Goal: Register for event/course

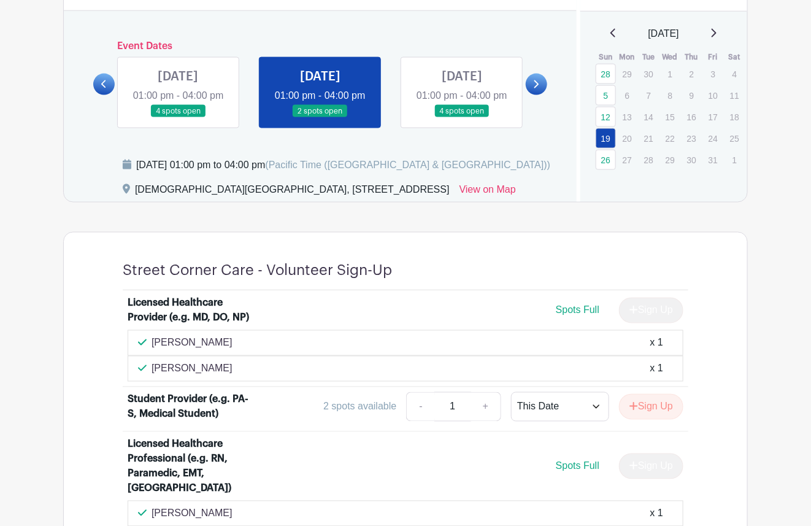
scroll to position [584, 0]
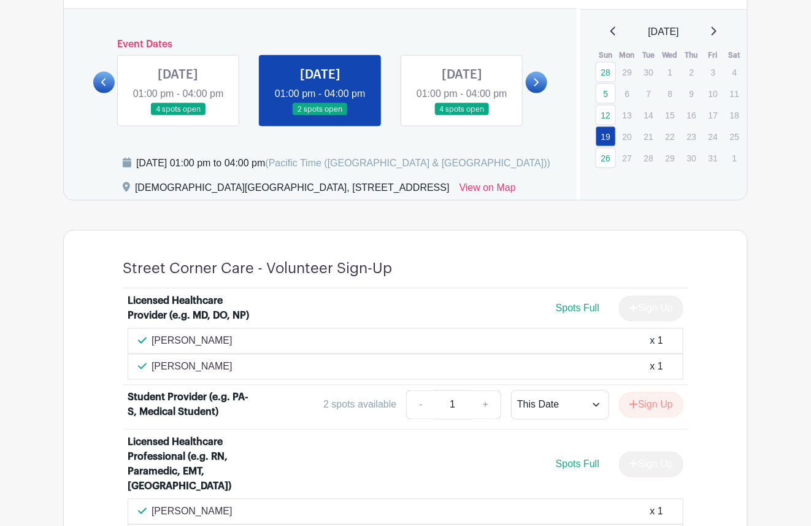
click at [101, 87] on icon at bounding box center [104, 82] width 6 height 9
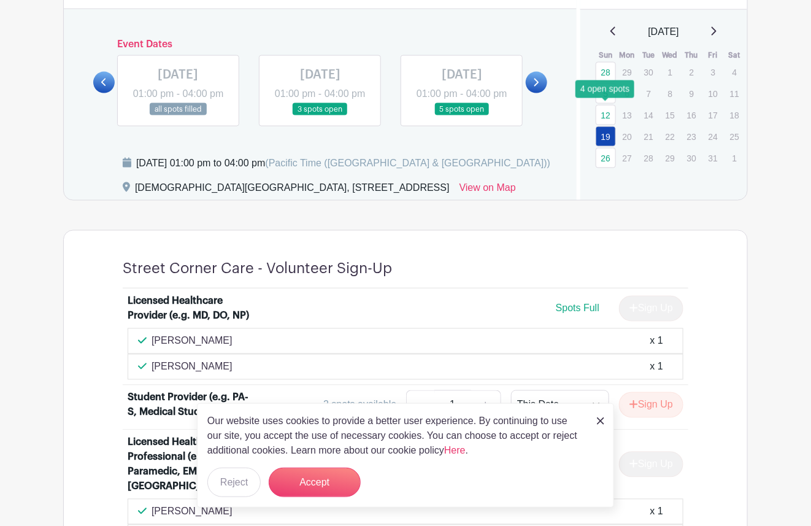
click at [613, 112] on link "12" at bounding box center [605, 115] width 20 height 20
click at [600, 421] on img at bounding box center [600, 420] width 7 height 7
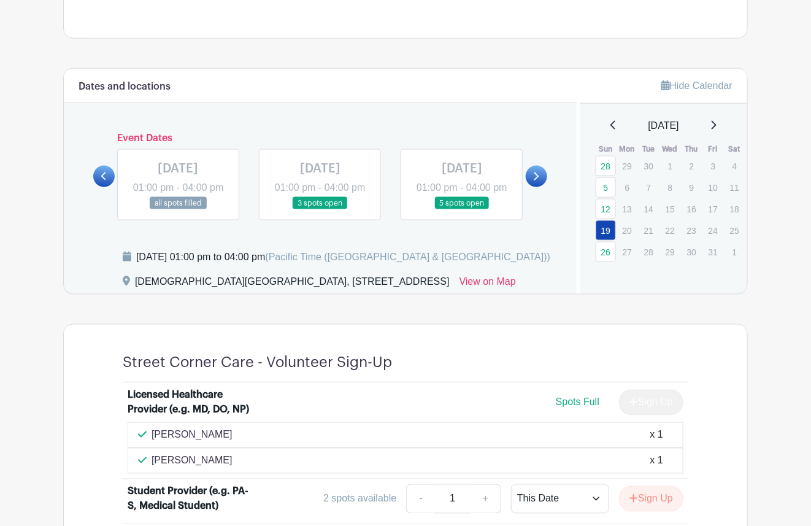
scroll to position [467, 0]
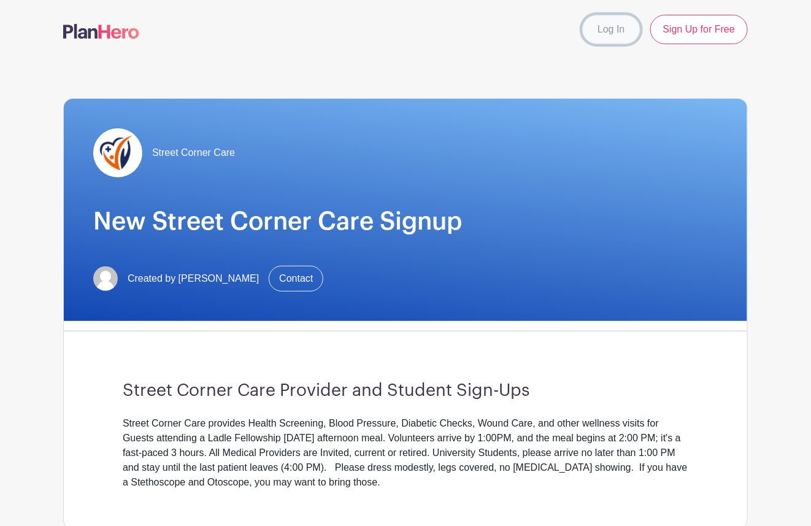
click at [605, 28] on link "Log In" at bounding box center [611, 29] width 58 height 29
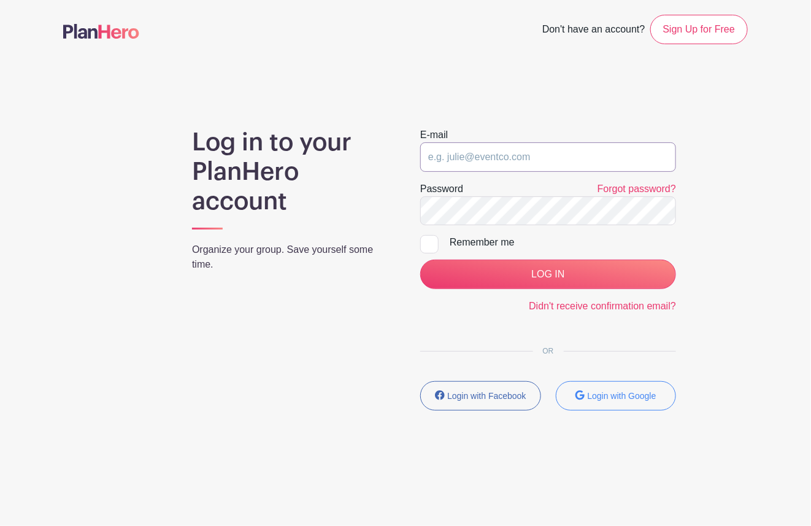
click at [515, 165] on input "email" at bounding box center [548, 156] width 256 height 29
type input "[EMAIL_ADDRESS][DOMAIN_NAME]"
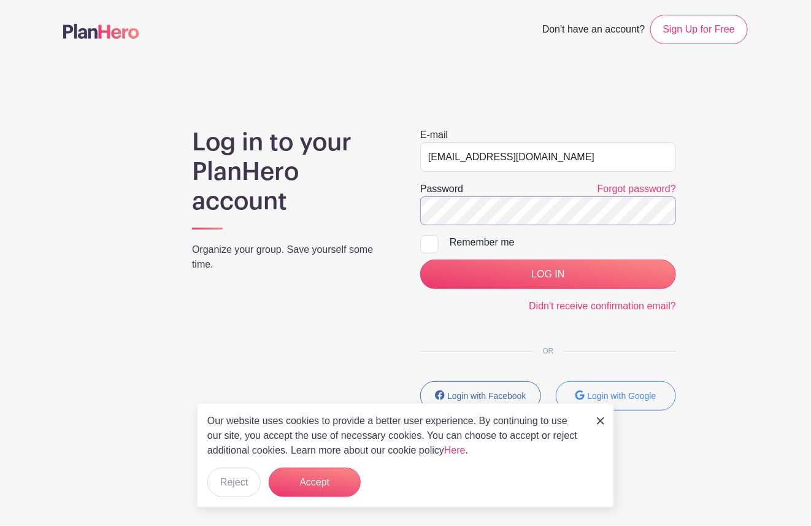
click at [420, 259] on input "LOG IN" at bounding box center [548, 273] width 256 height 29
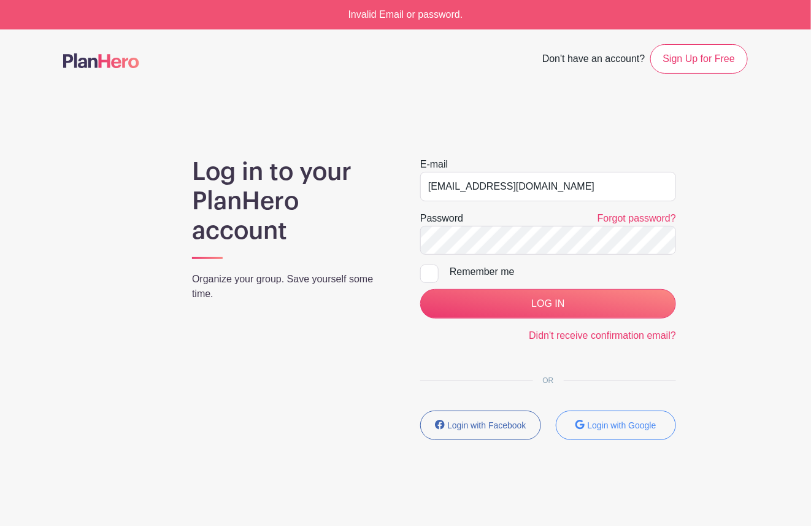
click at [576, 258] on form "E-mail caatherinedinh@gmail.com Password Forgot password? Remember me LOG IN Di…" at bounding box center [548, 250] width 256 height 186
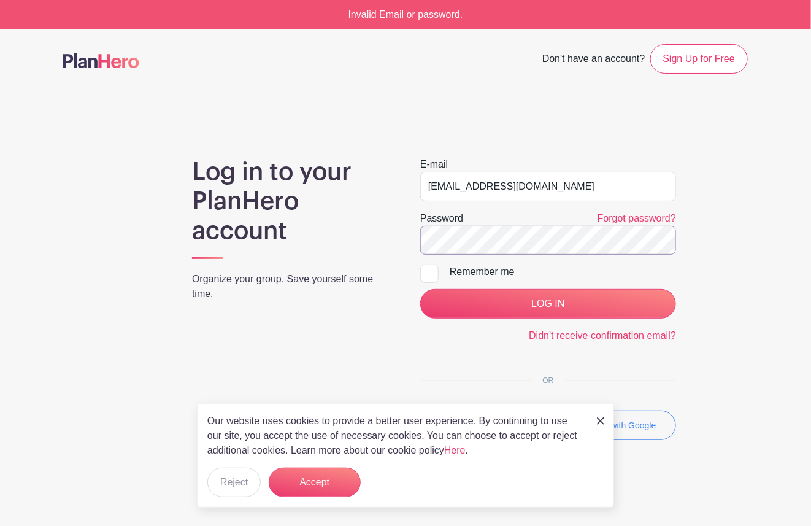
click at [420, 289] on input "LOG IN" at bounding box center [548, 303] width 256 height 29
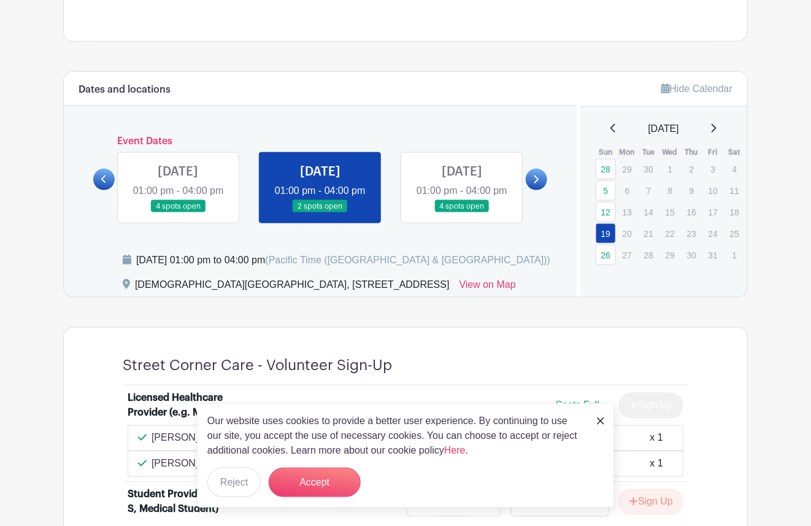
scroll to position [470, 0]
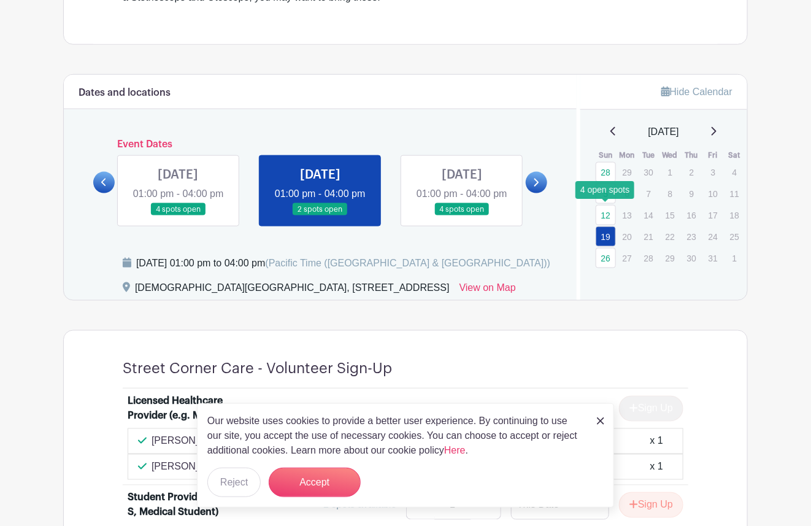
click at [609, 212] on link "12" at bounding box center [605, 215] width 20 height 20
click at [105, 185] on icon at bounding box center [104, 182] width 6 height 9
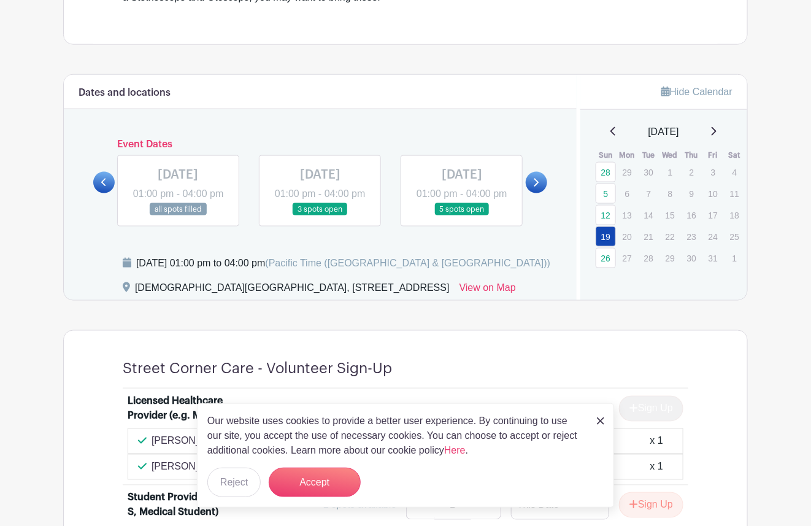
click at [540, 193] on link at bounding box center [536, 182] width 21 height 21
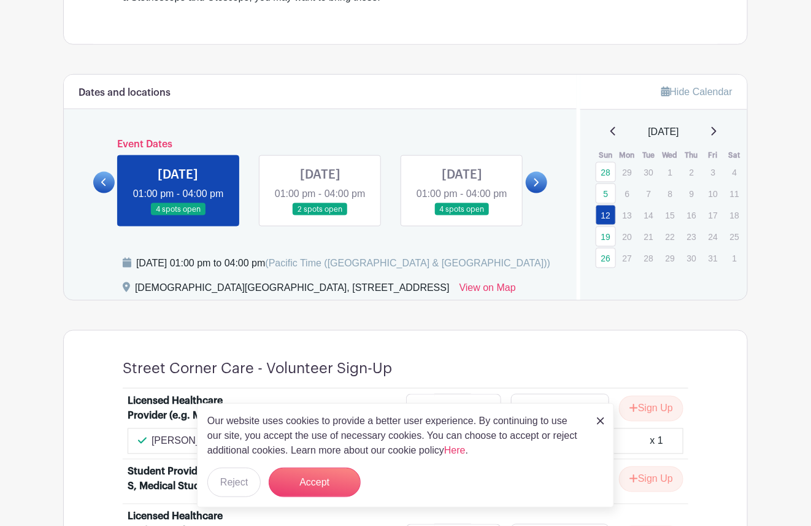
click at [178, 216] on link at bounding box center [178, 216] width 0 height 0
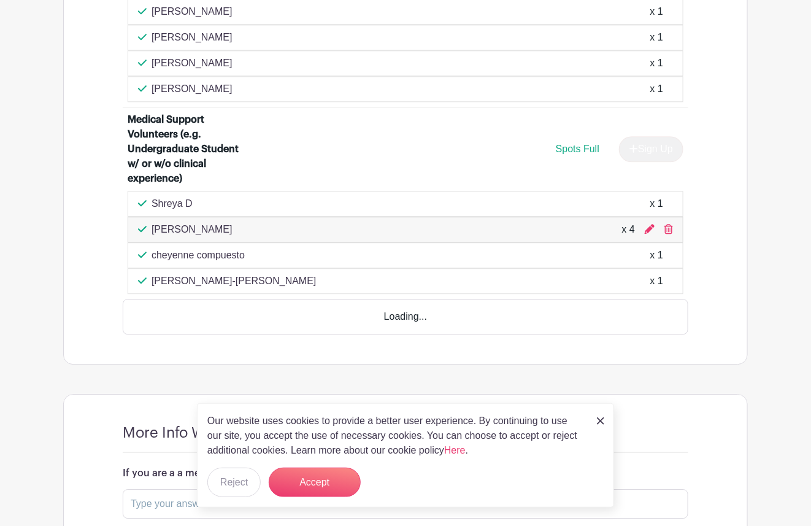
scroll to position [1044, 0]
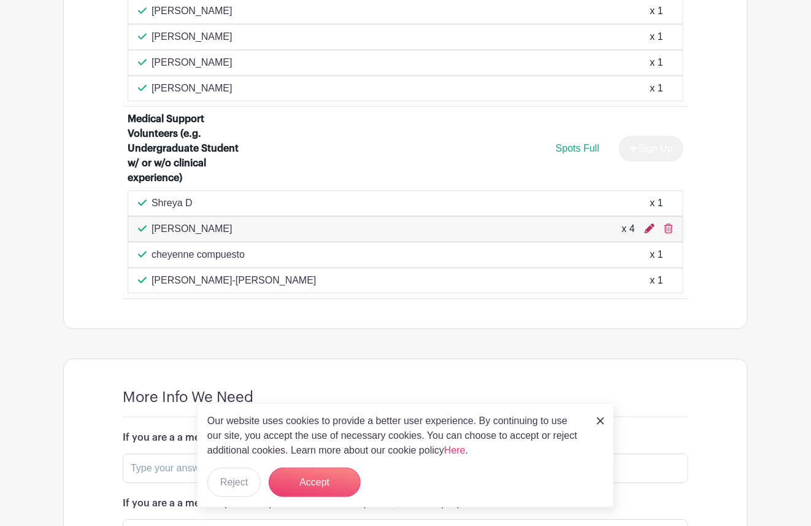
click at [648, 225] on icon at bounding box center [650, 228] width 10 height 10
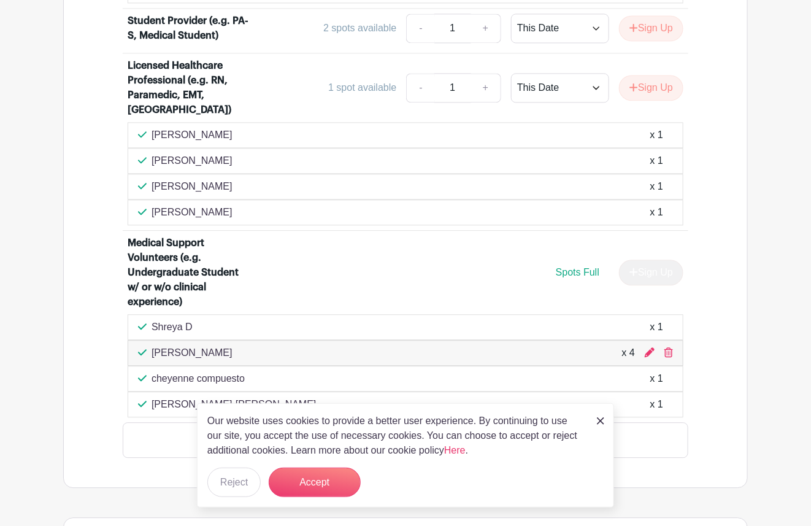
scroll to position [978, 0]
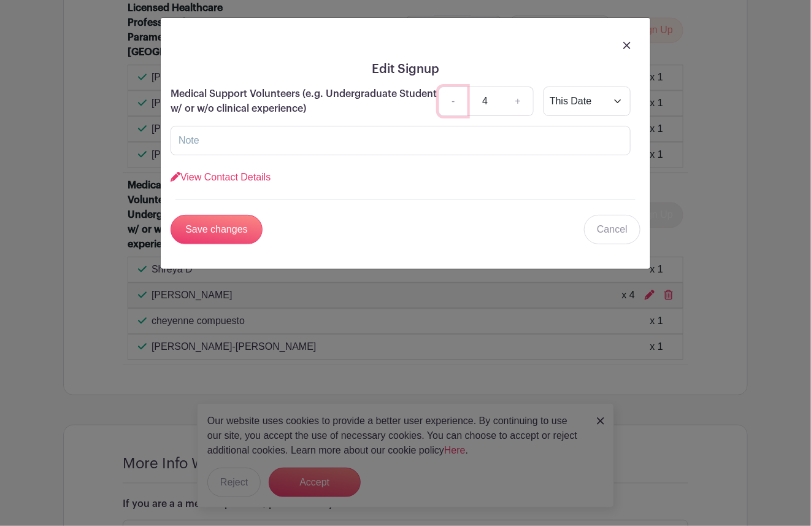
click at [454, 99] on link "-" at bounding box center [452, 100] width 28 height 29
type input "2"
click at [234, 227] on input "Save changes" at bounding box center [216, 229] width 92 height 29
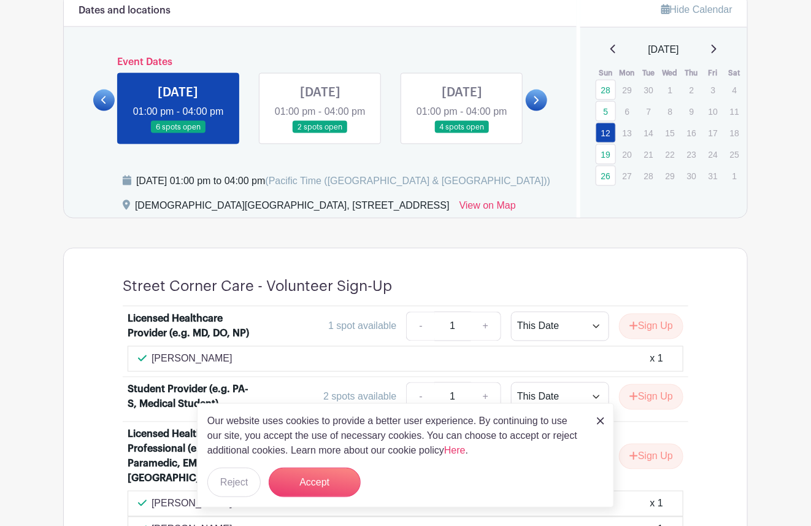
scroll to position [551, 0]
click at [462, 134] on link at bounding box center [462, 134] width 0 height 0
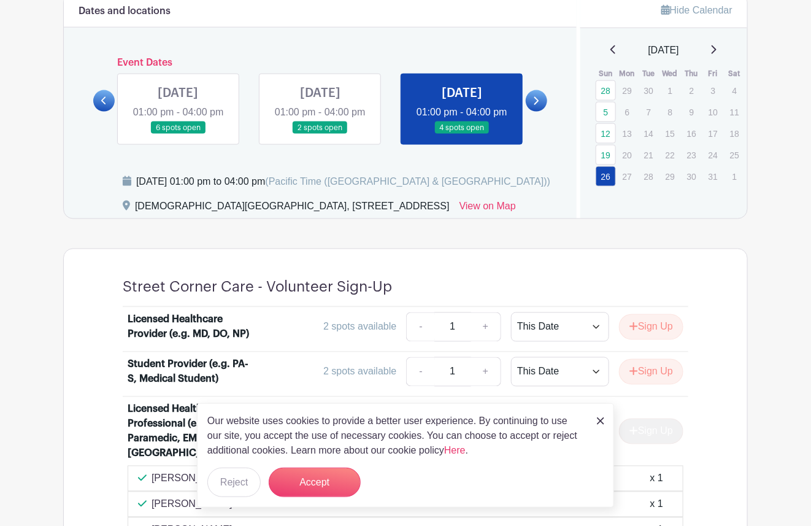
click at [462, 134] on link at bounding box center [462, 134] width 0 height 0
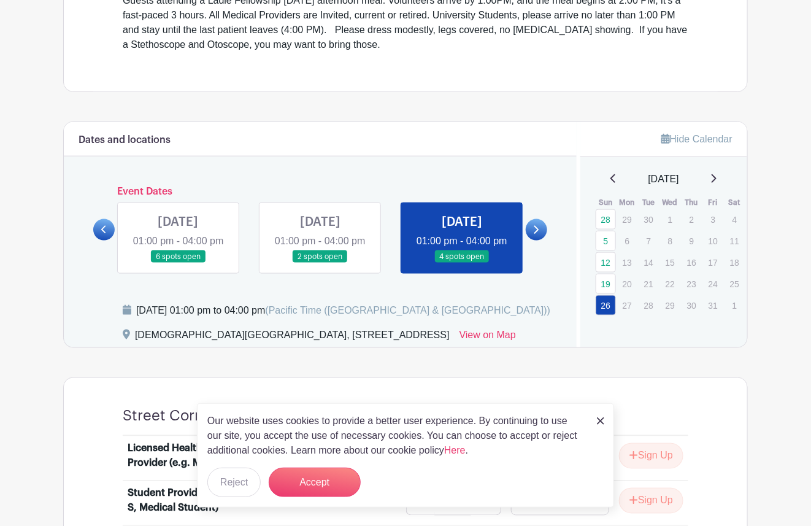
scroll to position [446, 0]
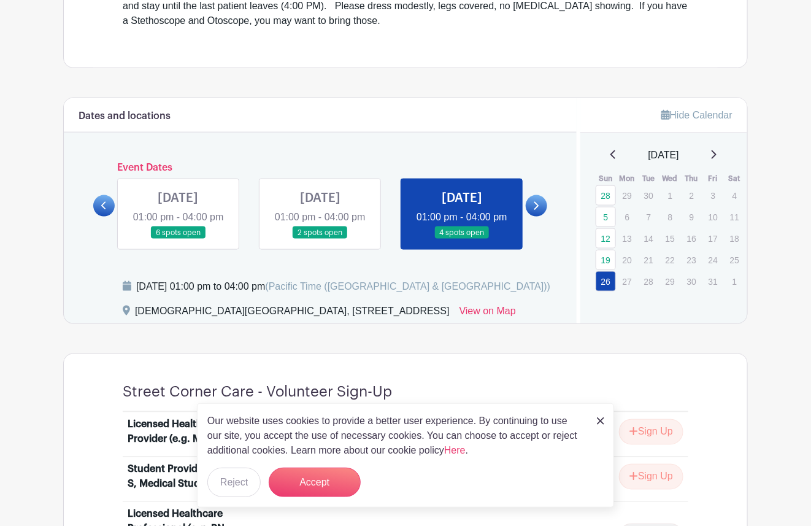
click at [178, 239] on link at bounding box center [178, 239] width 0 height 0
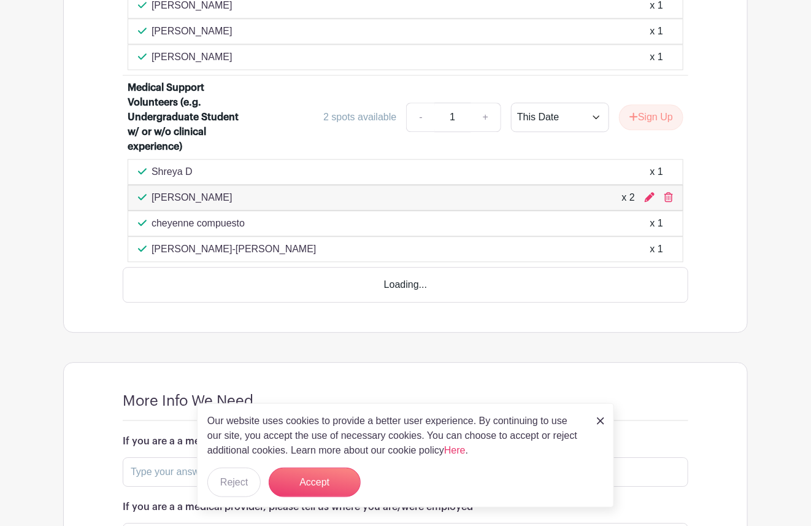
scroll to position [1079, 0]
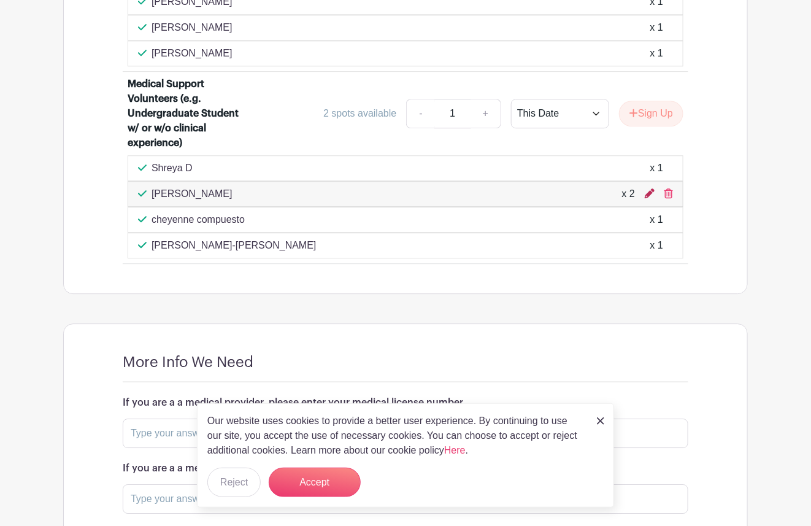
click at [653, 189] on icon at bounding box center [650, 193] width 10 height 10
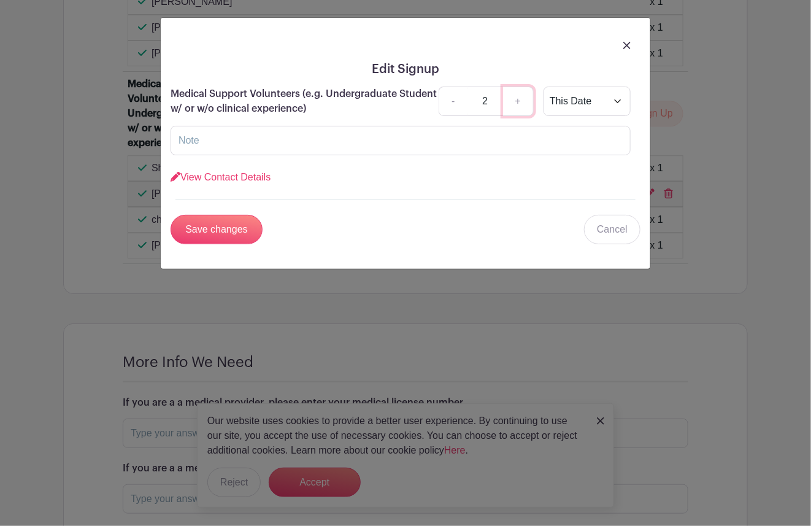
click at [526, 107] on link "+" at bounding box center [518, 100] width 31 height 29
type input "3"
click at [221, 223] on input "Save changes" at bounding box center [216, 229] width 92 height 29
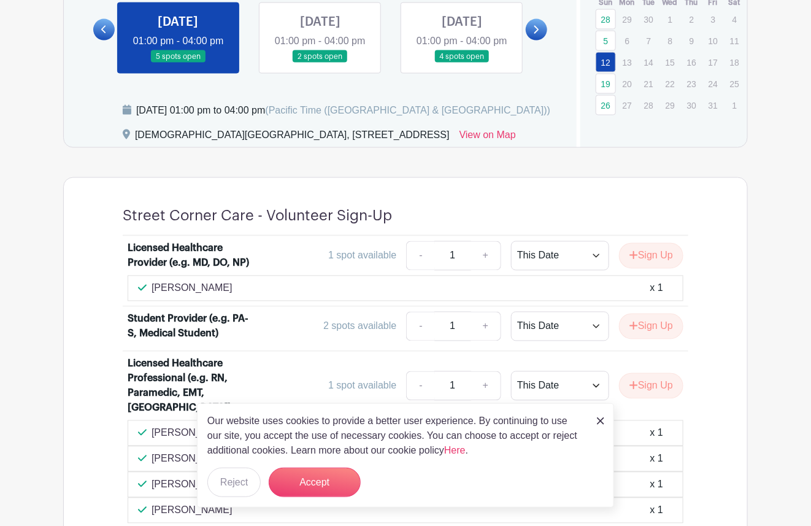
scroll to position [619, 0]
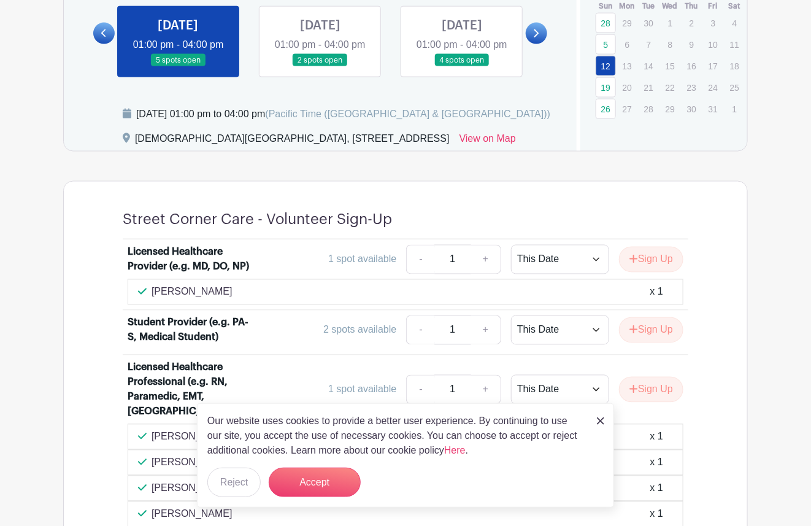
click at [320, 67] on link at bounding box center [320, 67] width 0 height 0
click at [606, 85] on link "19" at bounding box center [605, 87] width 20 height 20
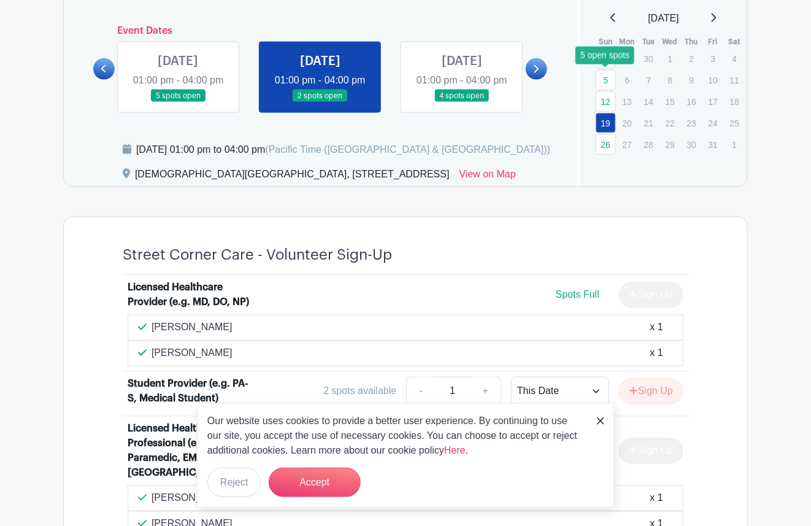
scroll to position [576, 0]
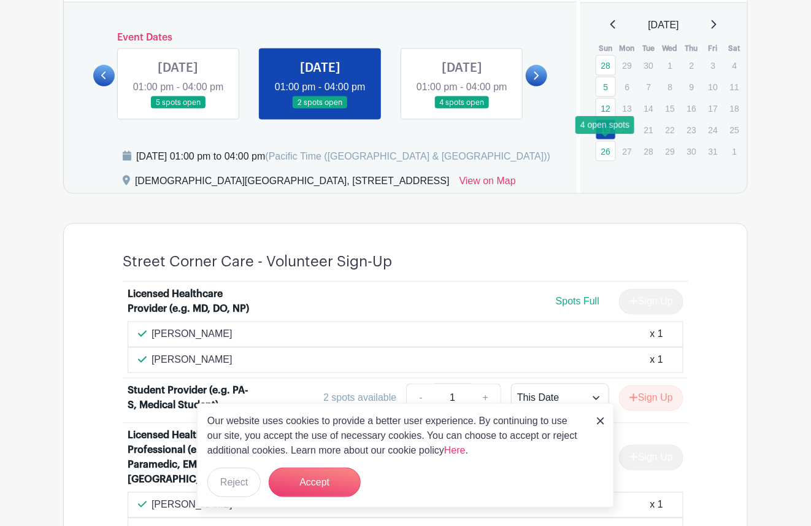
click at [606, 148] on link "26" at bounding box center [605, 151] width 20 height 20
